Goal: Task Accomplishment & Management: Manage account settings

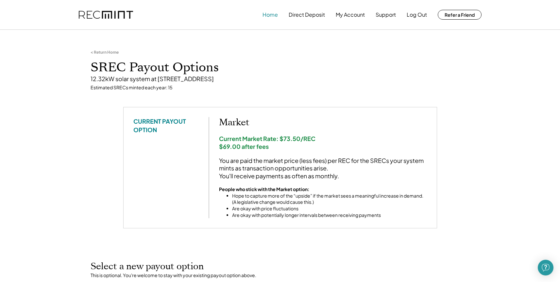
click at [271, 13] on button "Home" at bounding box center [270, 14] width 15 height 13
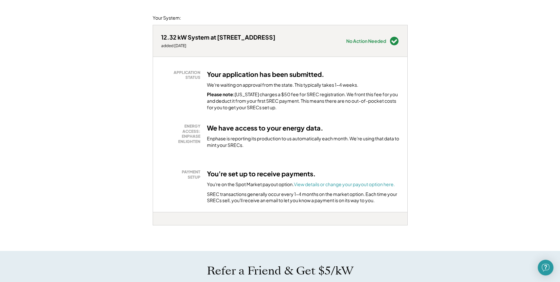
scroll to position [76, 0]
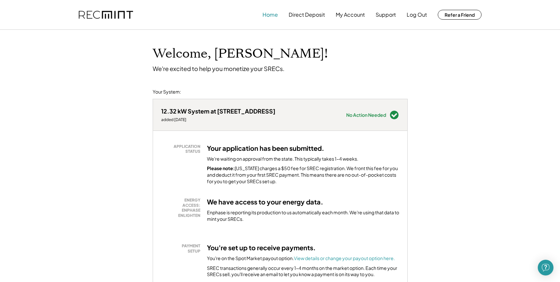
click at [273, 16] on button "Home" at bounding box center [270, 14] width 15 height 13
click at [416, 17] on button "Log Out" at bounding box center [417, 14] width 20 height 13
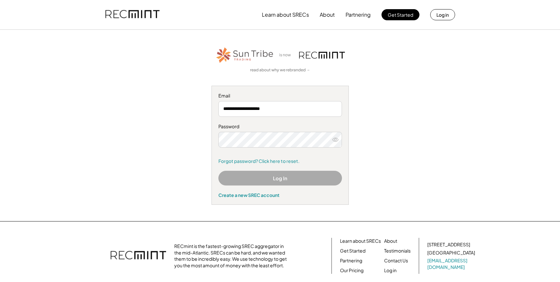
click at [284, 179] on button "Log In" at bounding box center [281, 178] width 124 height 15
